Goal: Information Seeking & Learning: Learn about a topic

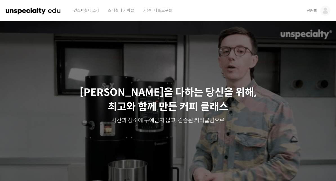
click at [326, 11] on img at bounding box center [325, 11] width 10 height 10
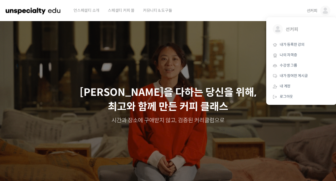
click at [295, 44] on span "내가 등록한 강의" at bounding box center [292, 44] width 25 height 5
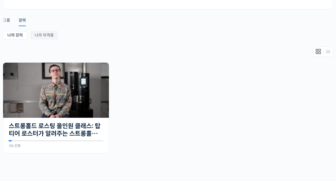
scroll to position [113, 0]
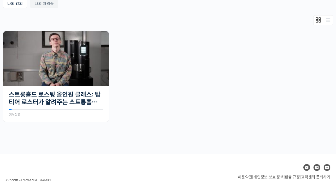
click at [318, 116] on ul "진행 중 30개의 수업 스트롱홀드 로스팅 올인원 클래스: 탑티어 로스터가 알려주는 스트롱홀드 A to Z 가이드 3% 진행 최근 활동: [DA…" at bounding box center [168, 79] width 336 height 97
click at [39, 79] on img at bounding box center [56, 58] width 106 height 55
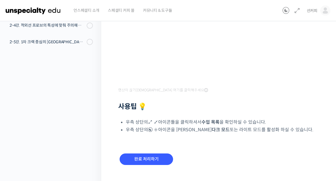
scroll to position [129, 0]
click at [157, 160] on input "완료 처리하기" at bounding box center [146, 160] width 53 height 12
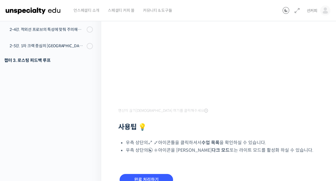
scroll to position [108, 0]
